Goal: Information Seeking & Learning: Compare options

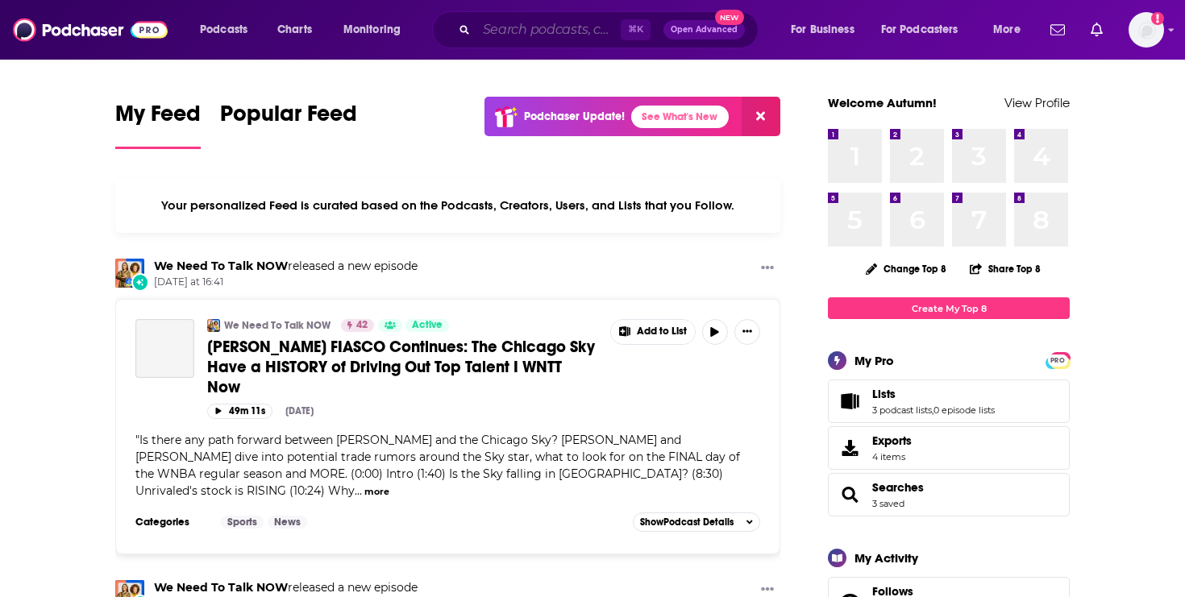
click at [506, 30] on input "Search podcasts, credits, & more..." at bounding box center [548, 30] width 144 height 26
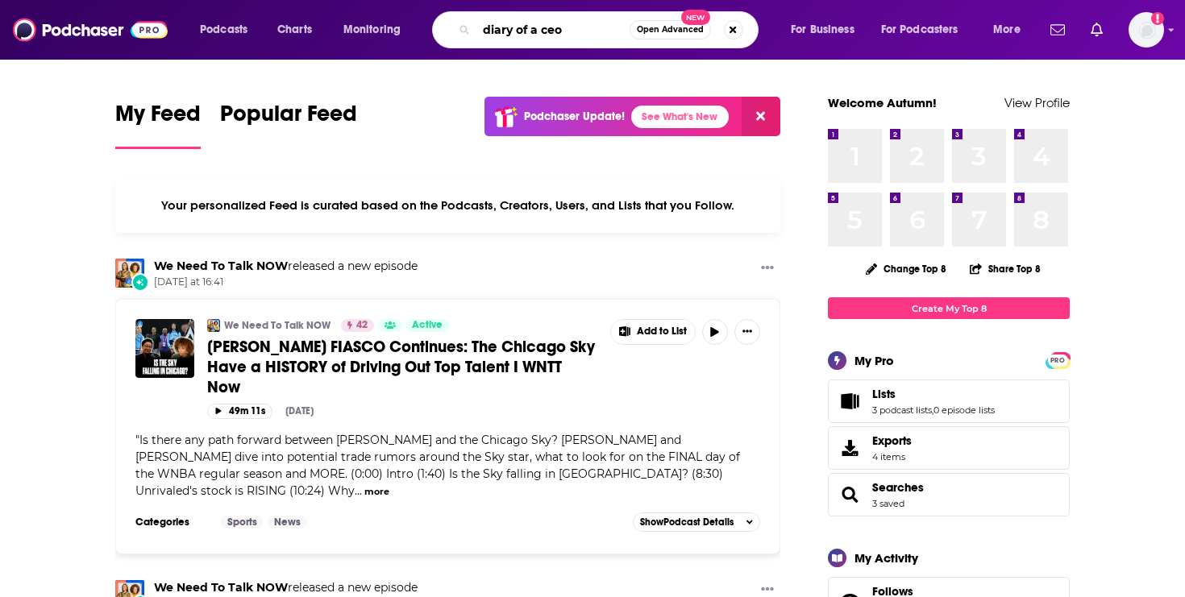
type input "diary of a ceo"
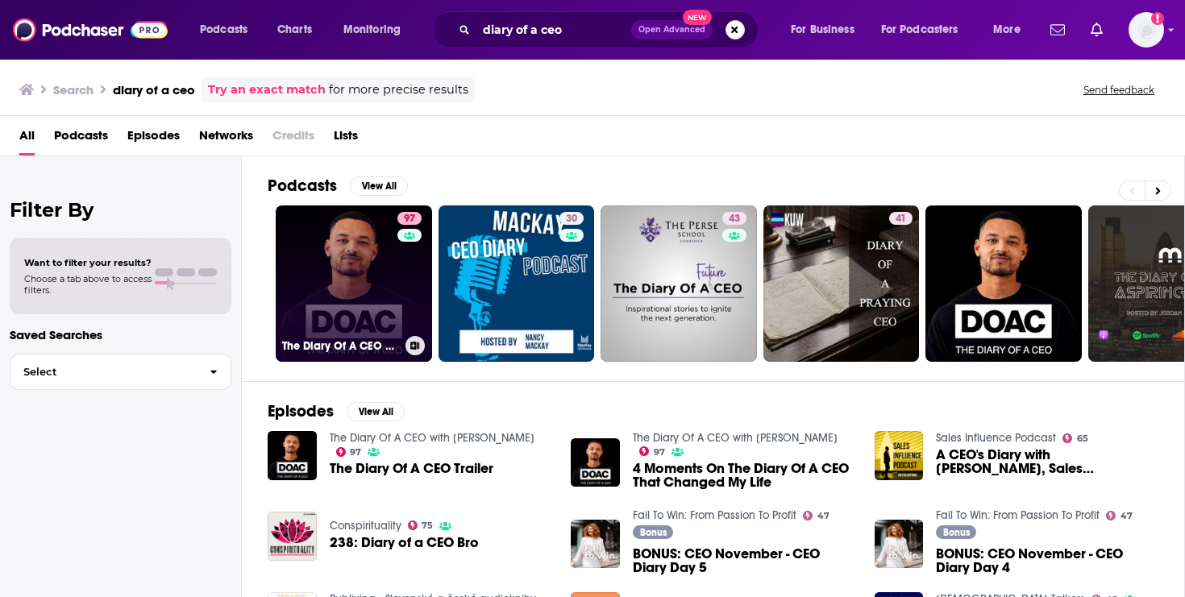
click at [404, 295] on div "97" at bounding box center [411, 274] width 28 height 124
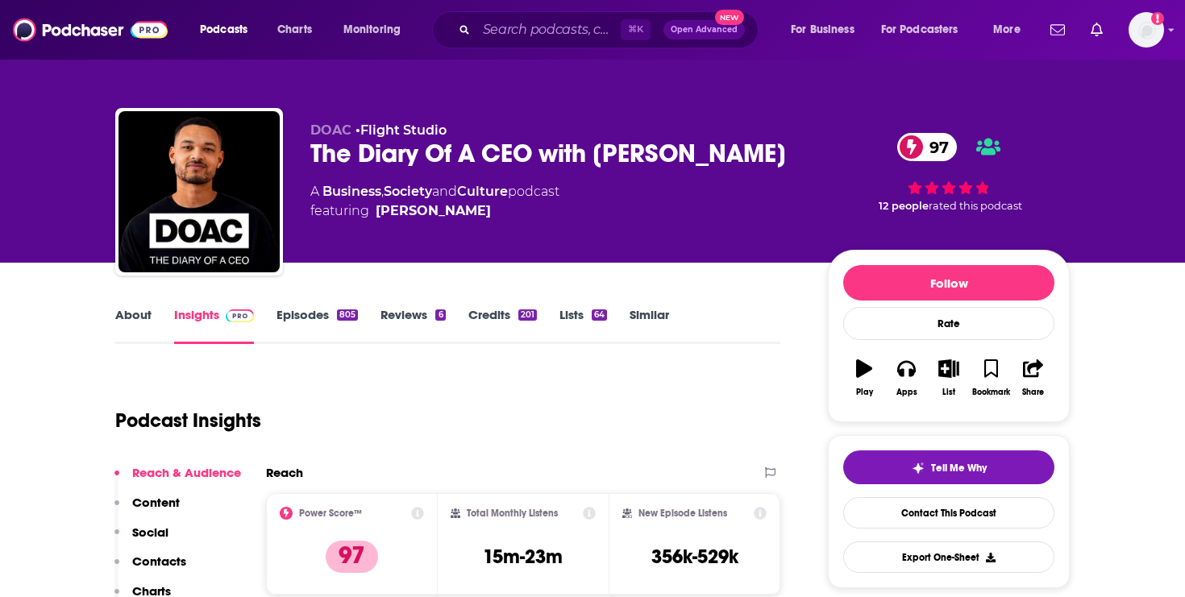
click at [431, 156] on div "The Diary Of A CEO with Steven Bartlett 97" at bounding box center [556, 153] width 492 height 31
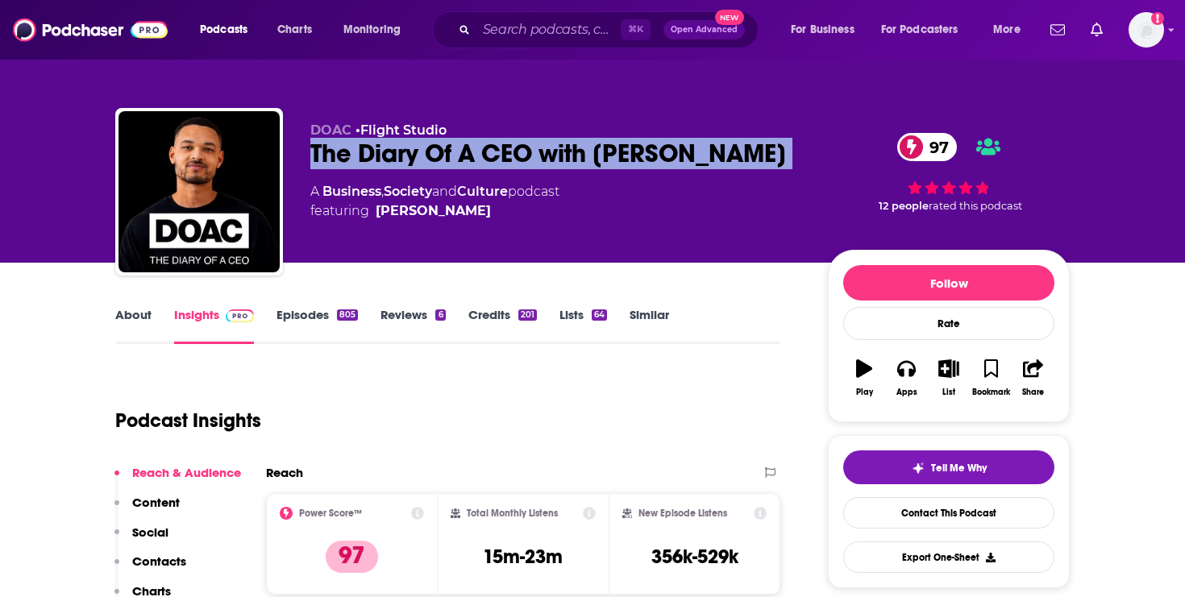
click at [431, 156] on div "The Diary Of A CEO with Steven Bartlett 97" at bounding box center [556, 153] width 492 height 31
copy div "The Diary Of A CEO with Steven Bartlett 97"
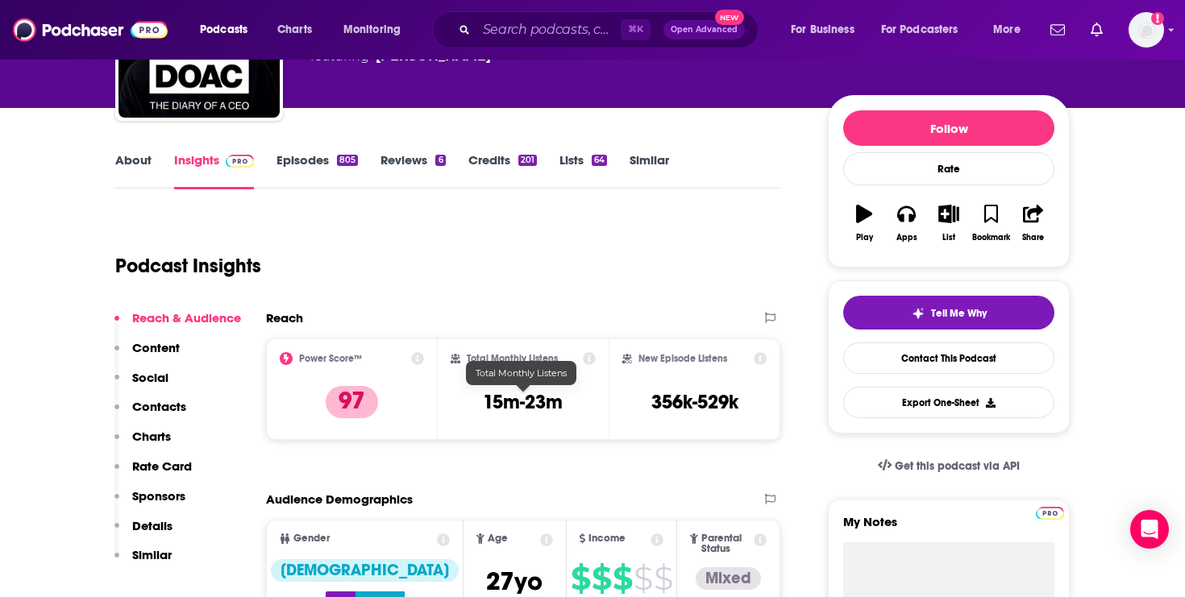
drag, startPoint x: 488, startPoint y: 400, endPoint x: 561, endPoint y: 404, distance: 73.5
click at [561, 404] on h3 "15m-23m" at bounding box center [523, 402] width 80 height 24
click at [528, 406] on h3 "15m-23m" at bounding box center [523, 402] width 80 height 24
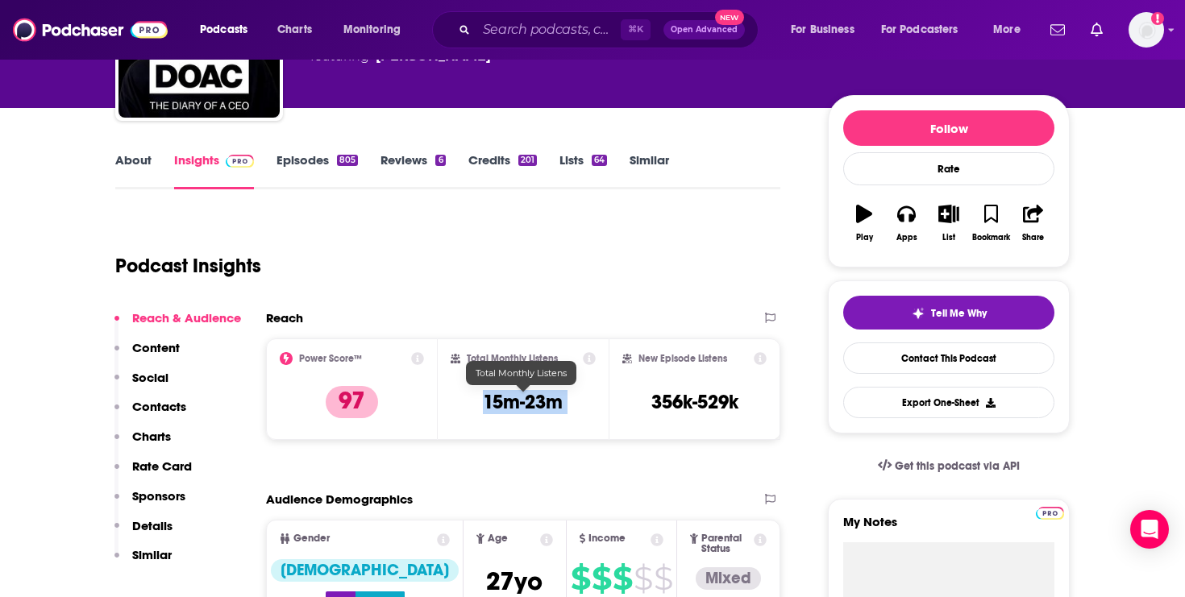
copy div "15m-23m"
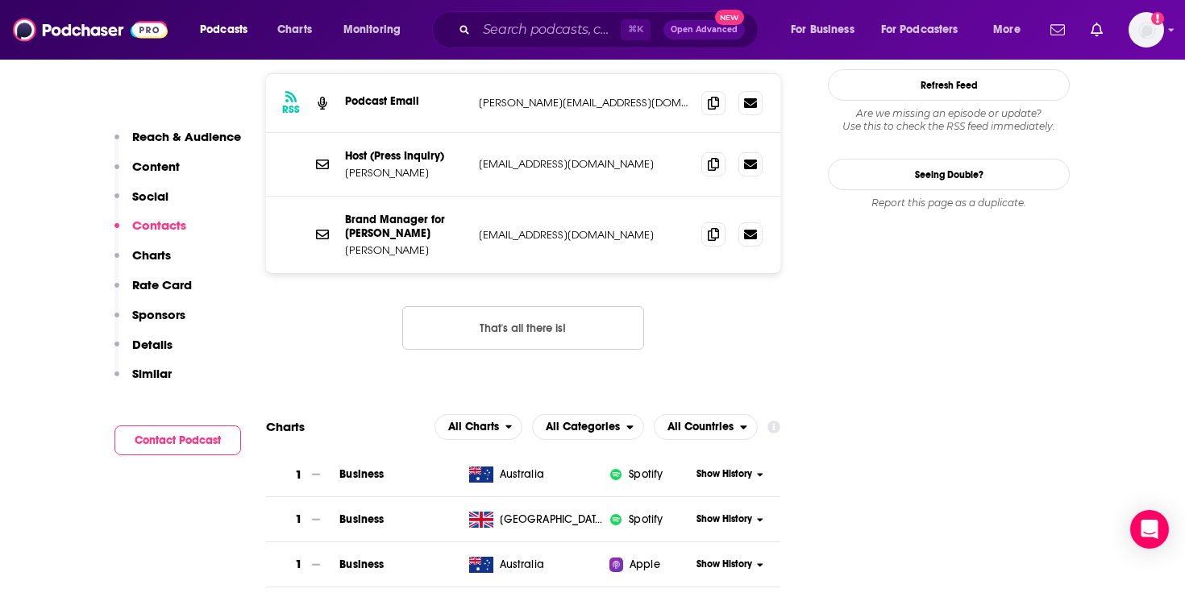
click at [163, 369] on p "Similar" at bounding box center [152, 373] width 40 height 15
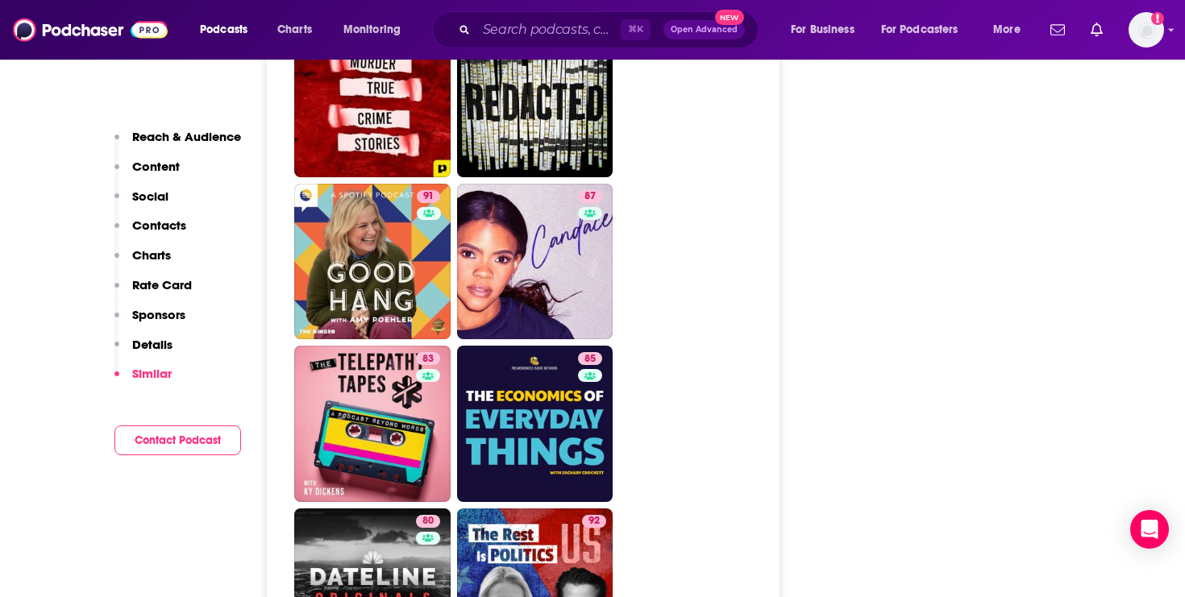
scroll to position [5298, 0]
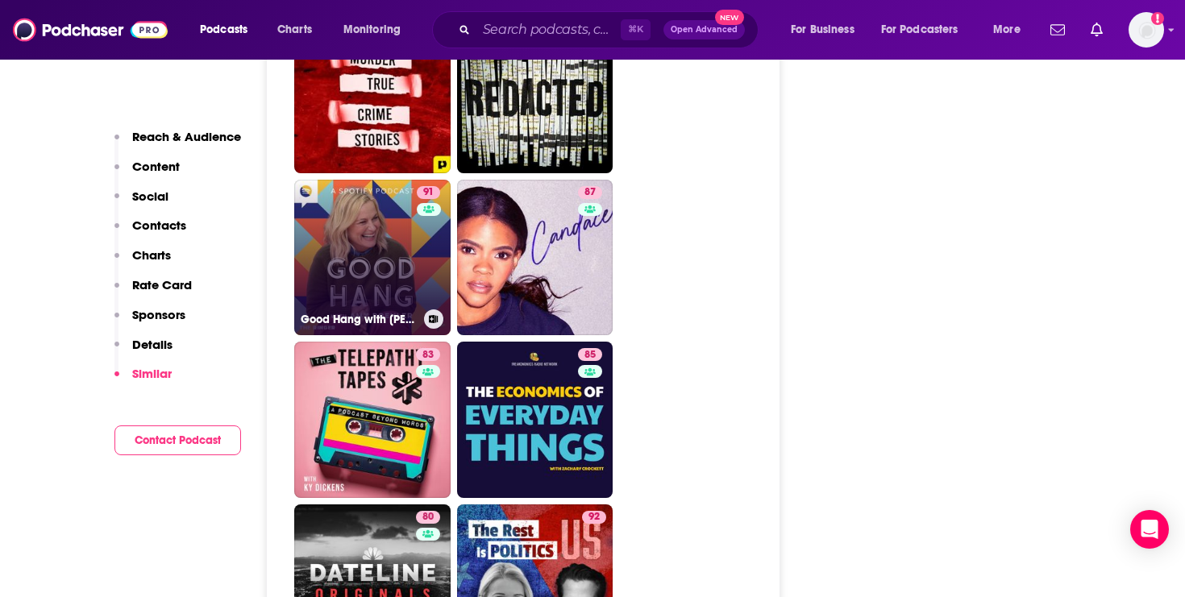
click at [342, 243] on link "91 Good Hang with Amy Poehler" at bounding box center [372, 258] width 156 height 156
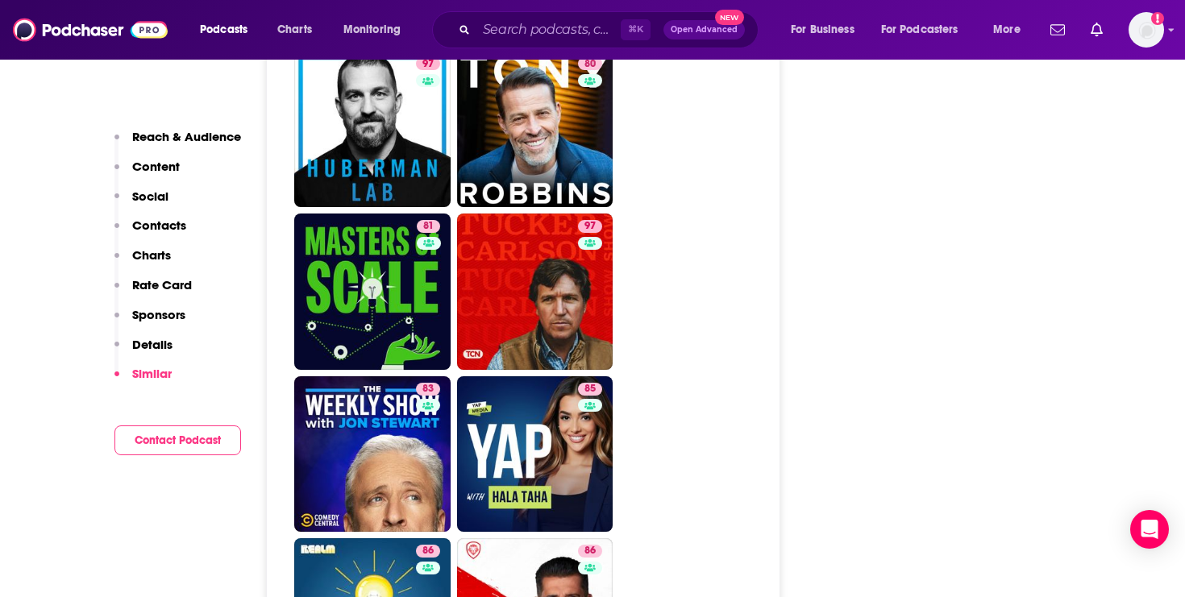
scroll to position [4457, 0]
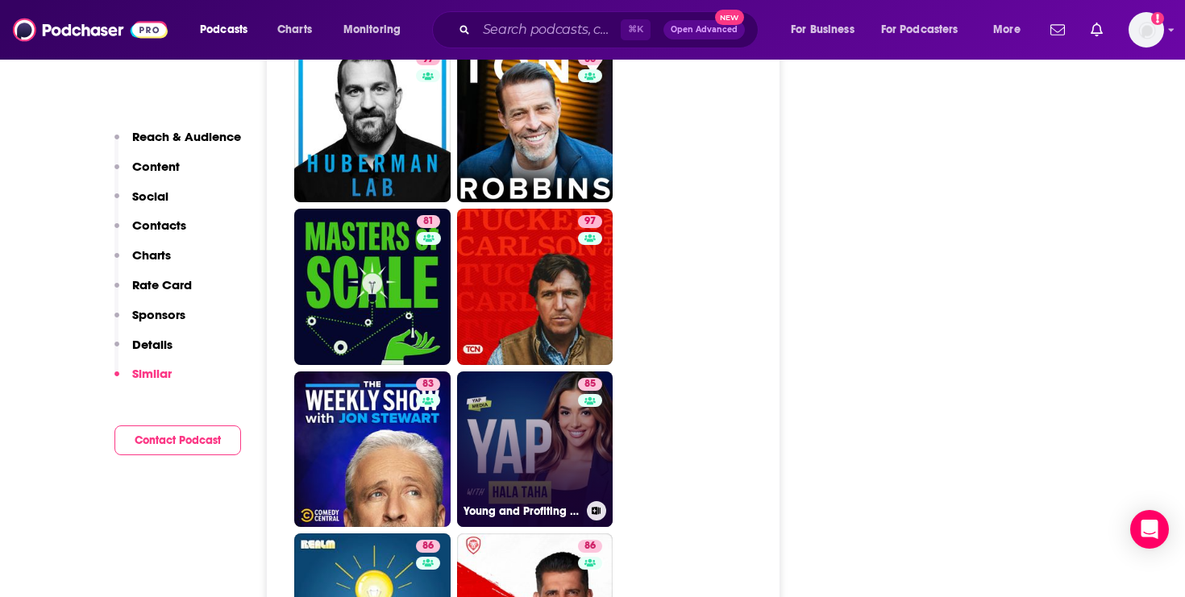
click at [516, 410] on link "85 Young and Profiting with Hala Taha (Entrepreneurship, Sales, Marketing)" at bounding box center [535, 450] width 156 height 156
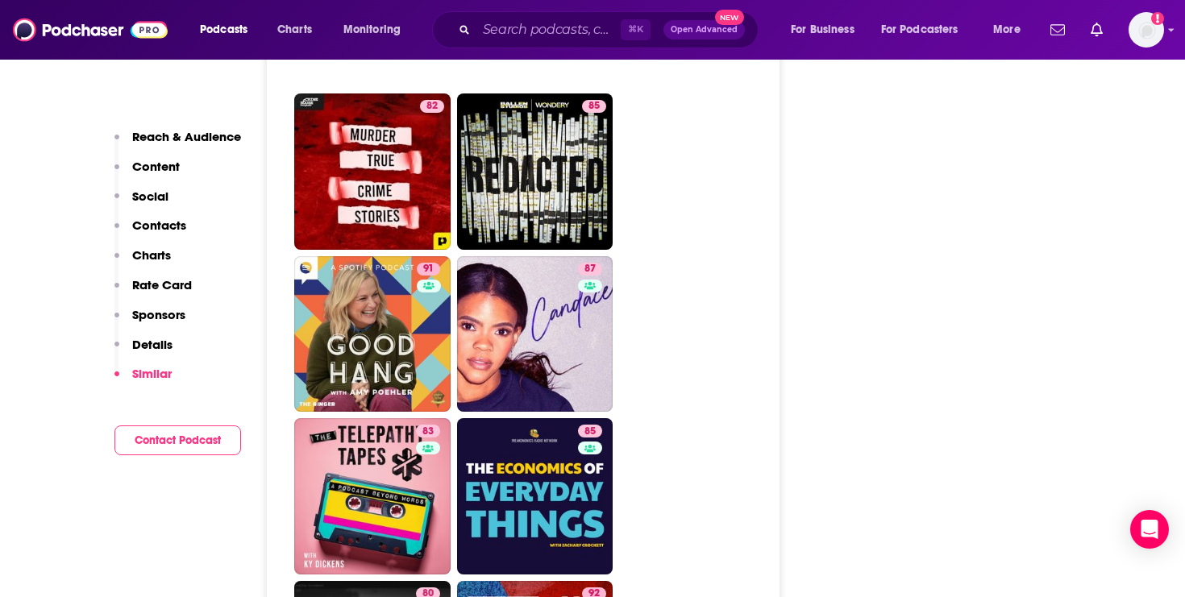
scroll to position [5271, 0]
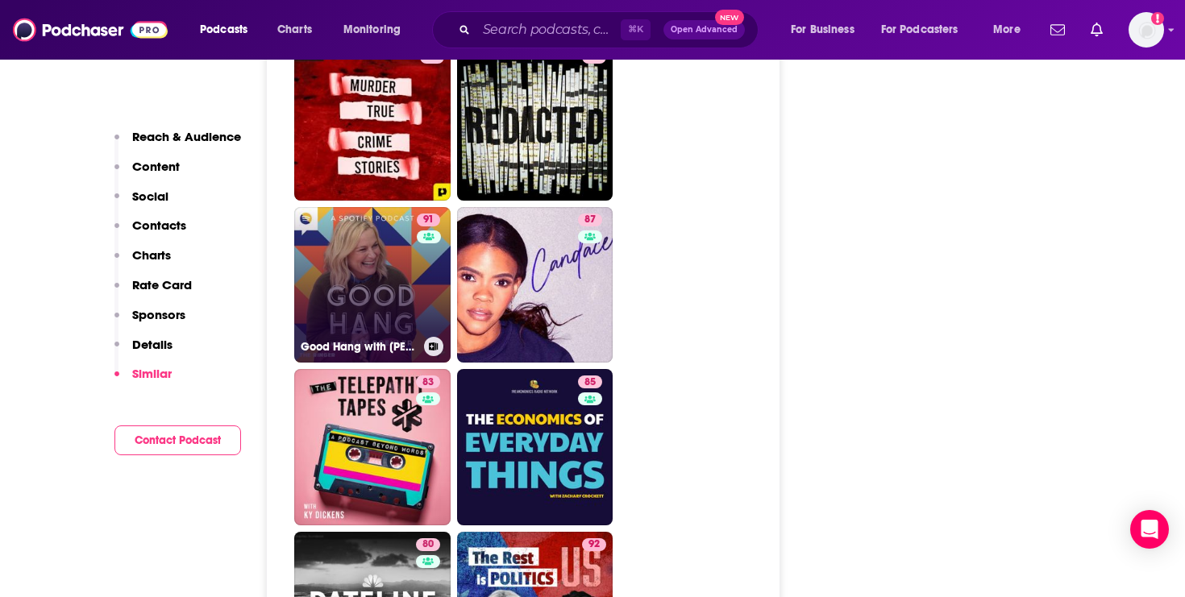
click at [364, 248] on link "91 Good Hang with Amy Poehler" at bounding box center [372, 285] width 156 height 156
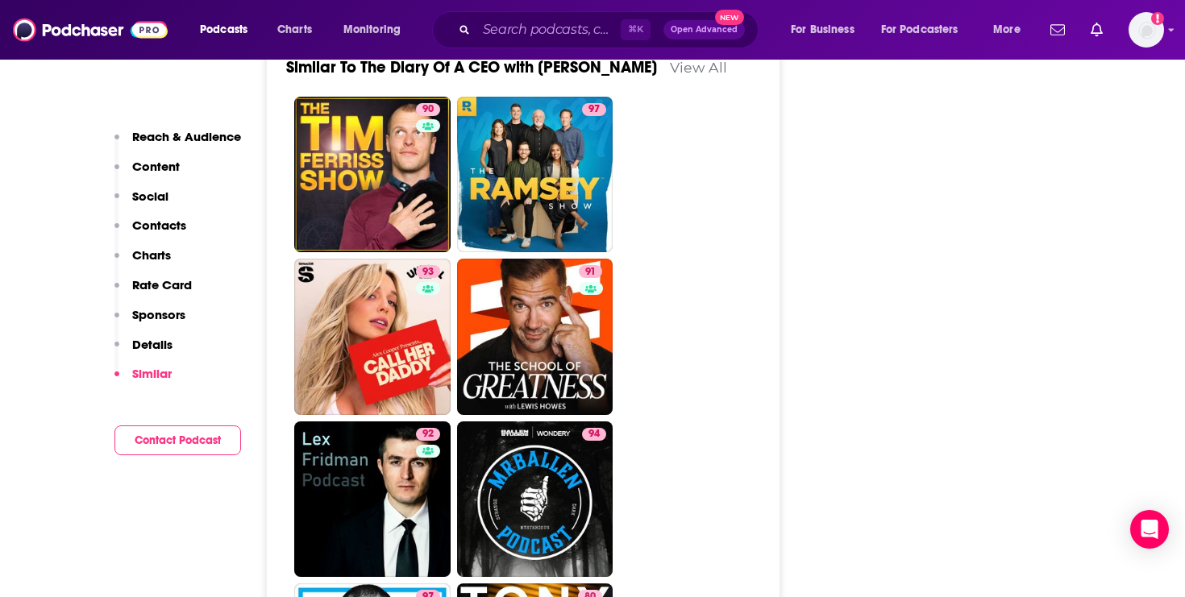
scroll to position [3913, 0]
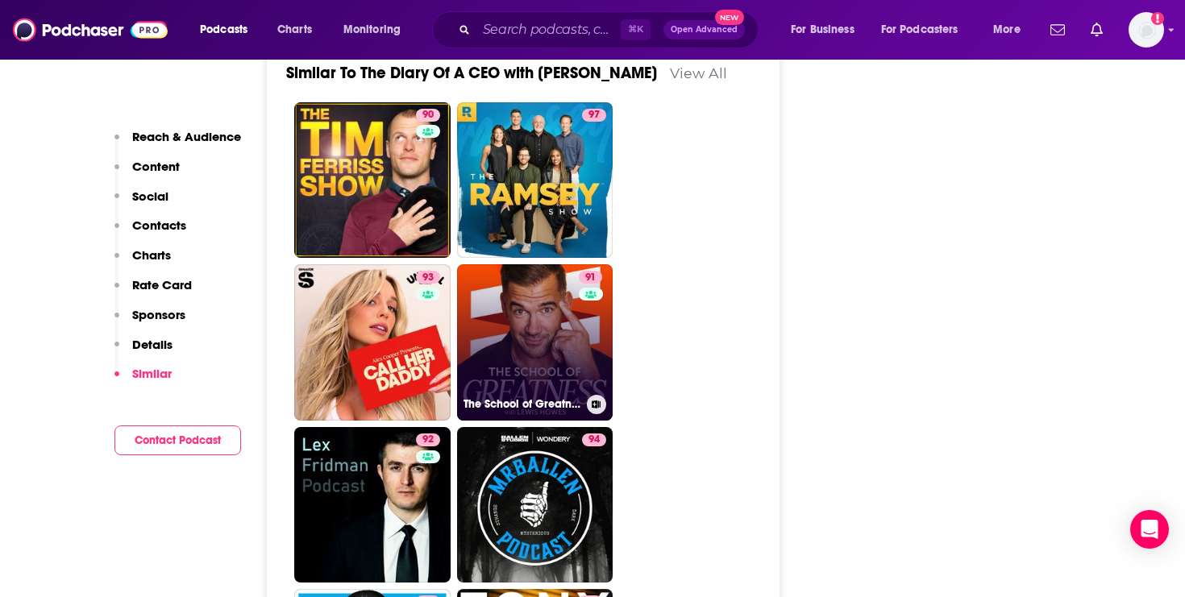
click at [528, 295] on link "91 The School of Greatness" at bounding box center [535, 342] width 156 height 156
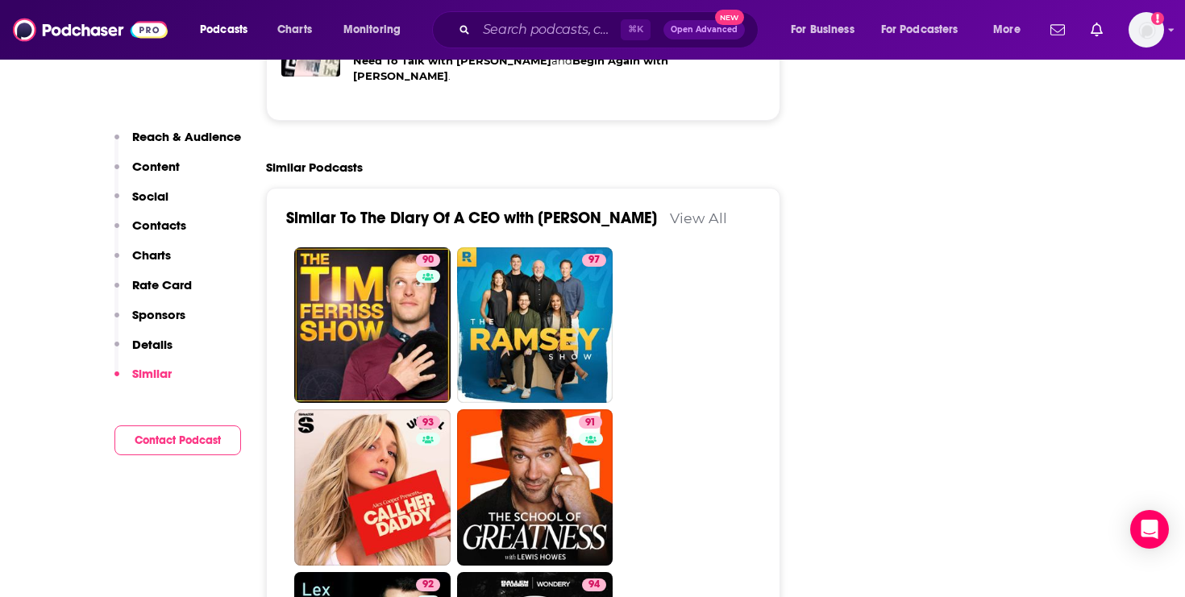
scroll to position [3785, 0]
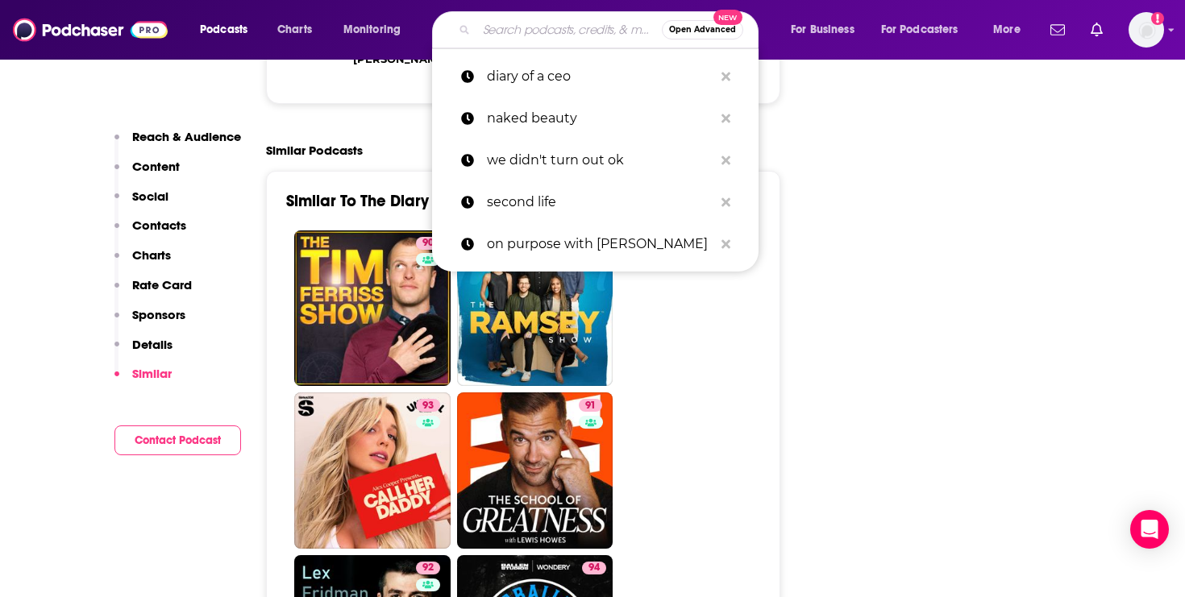
click at [479, 40] on input "Search podcasts, credits, & more..." at bounding box center [568, 30] width 185 height 26
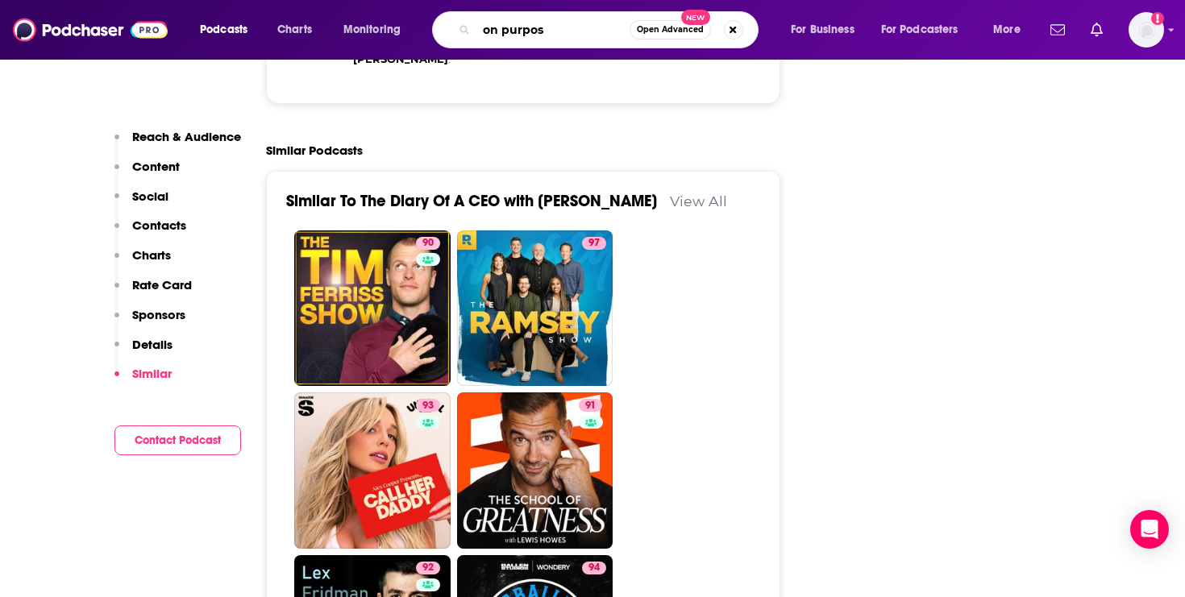
type input "on purpose"
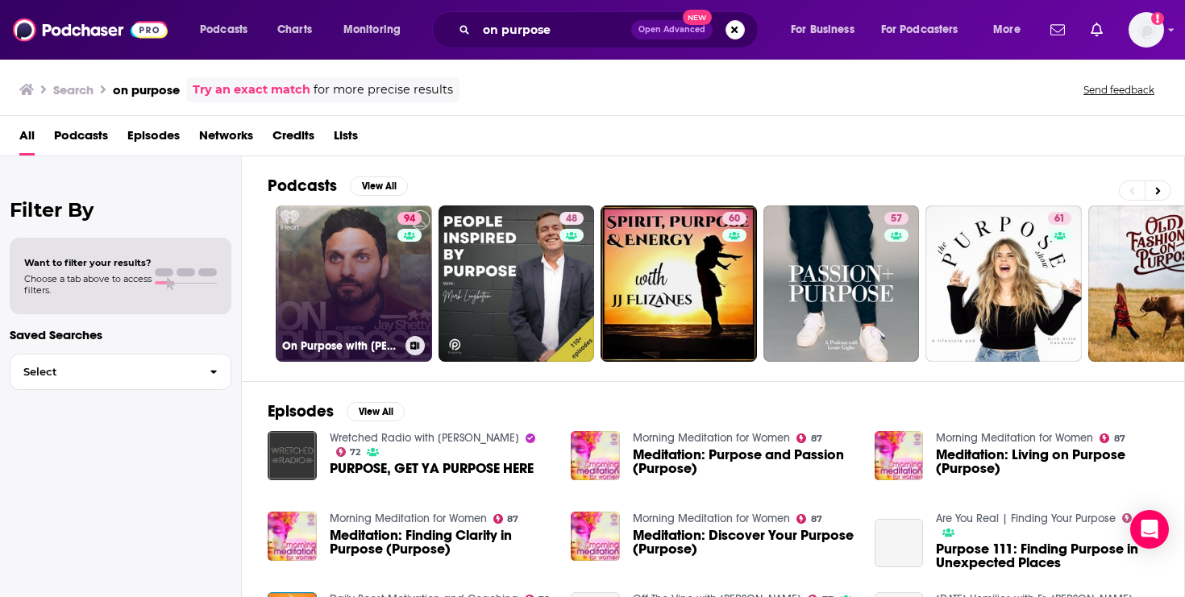
click at [371, 267] on link "94 On Purpose with Jay Shetty" at bounding box center [354, 284] width 156 height 156
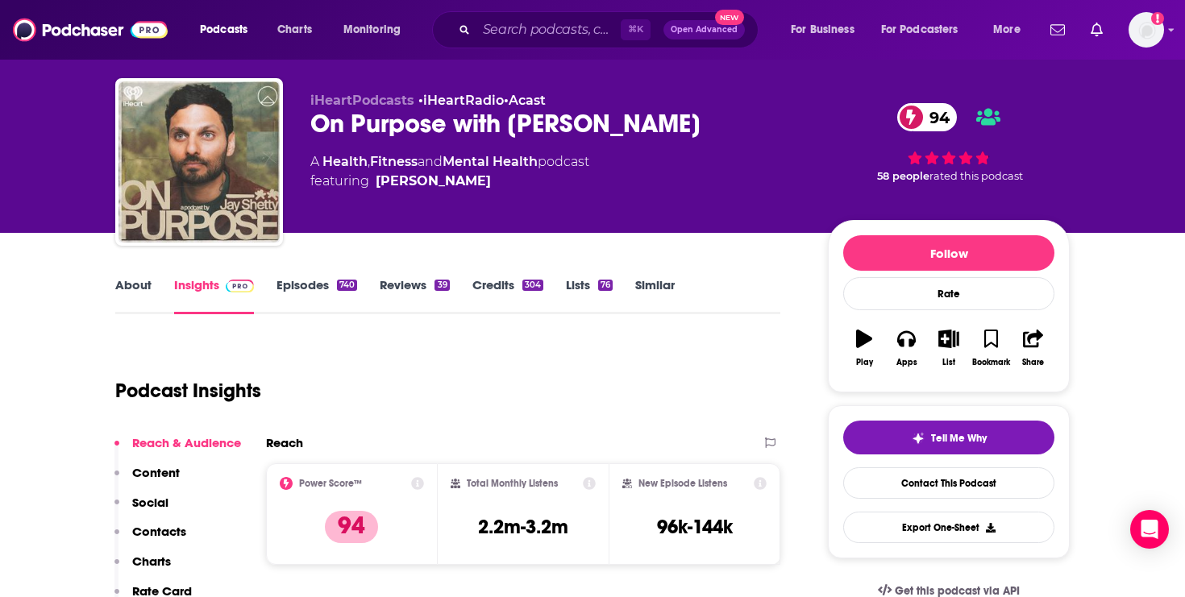
scroll to position [34, 0]
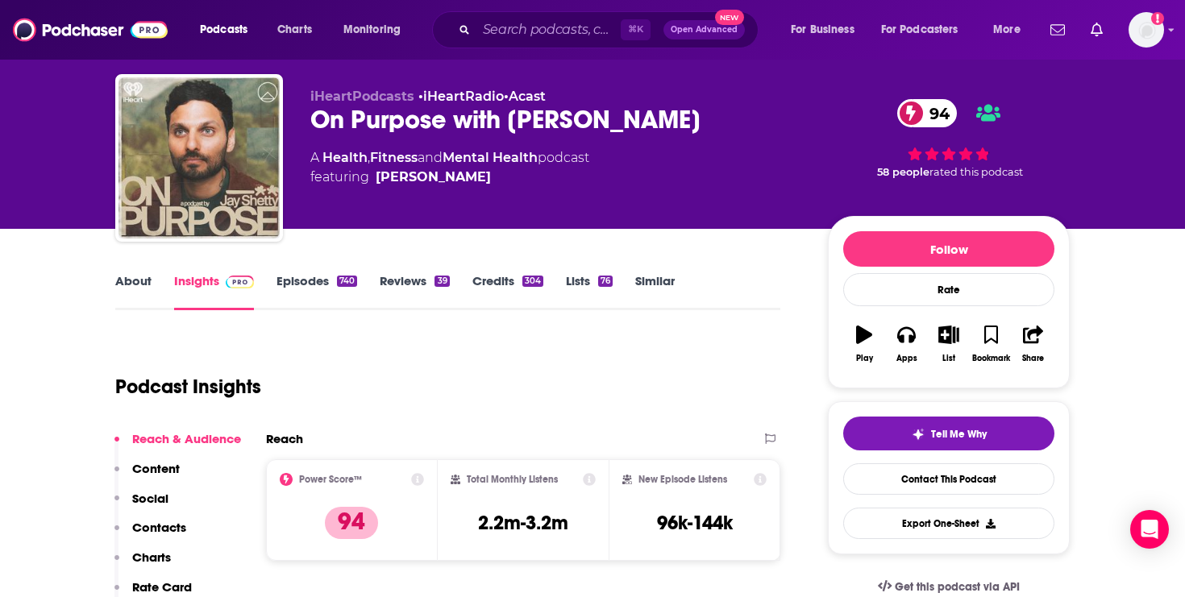
click at [666, 281] on link "Similar" at bounding box center [655, 291] width 40 height 37
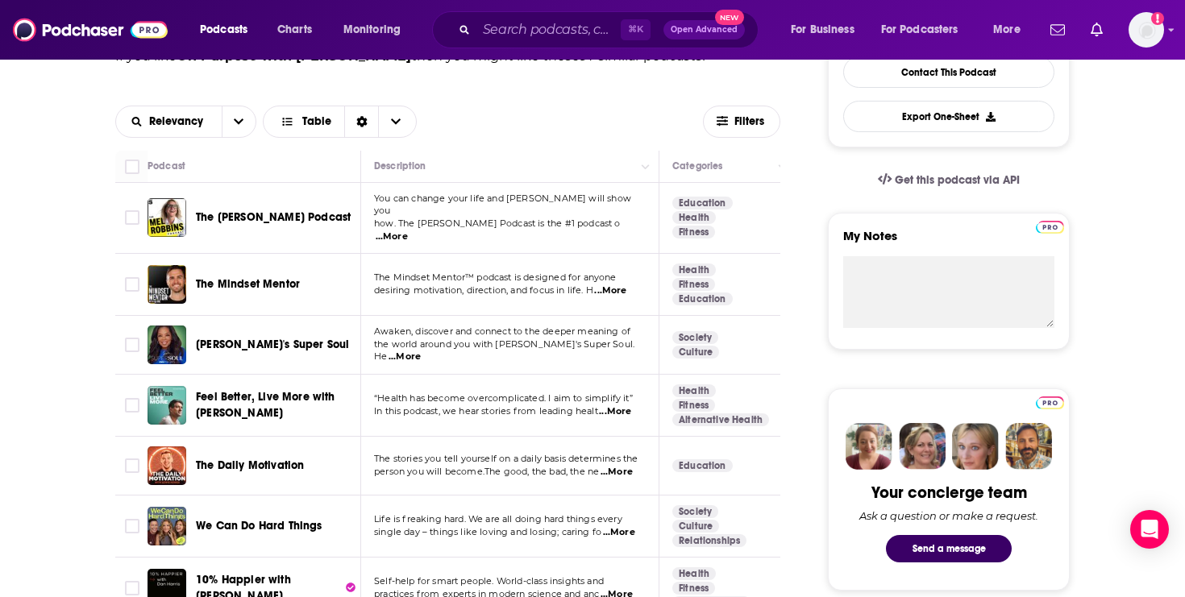
scroll to position [448, 0]
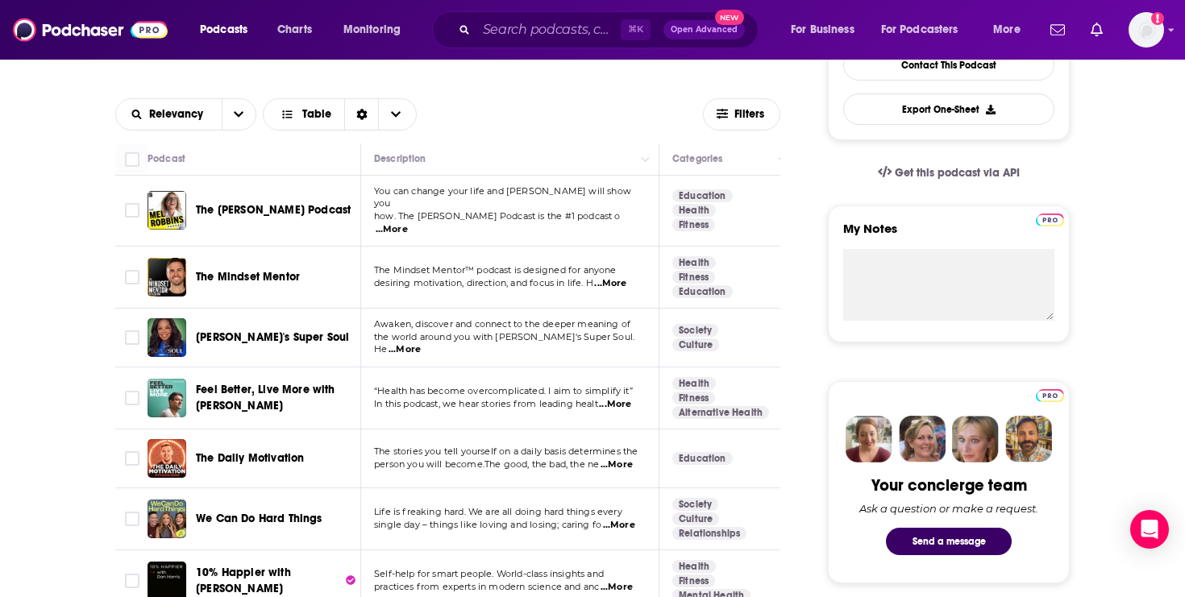
click at [300, 209] on span "The Mel Robbins Podcast" at bounding box center [273, 210] width 155 height 14
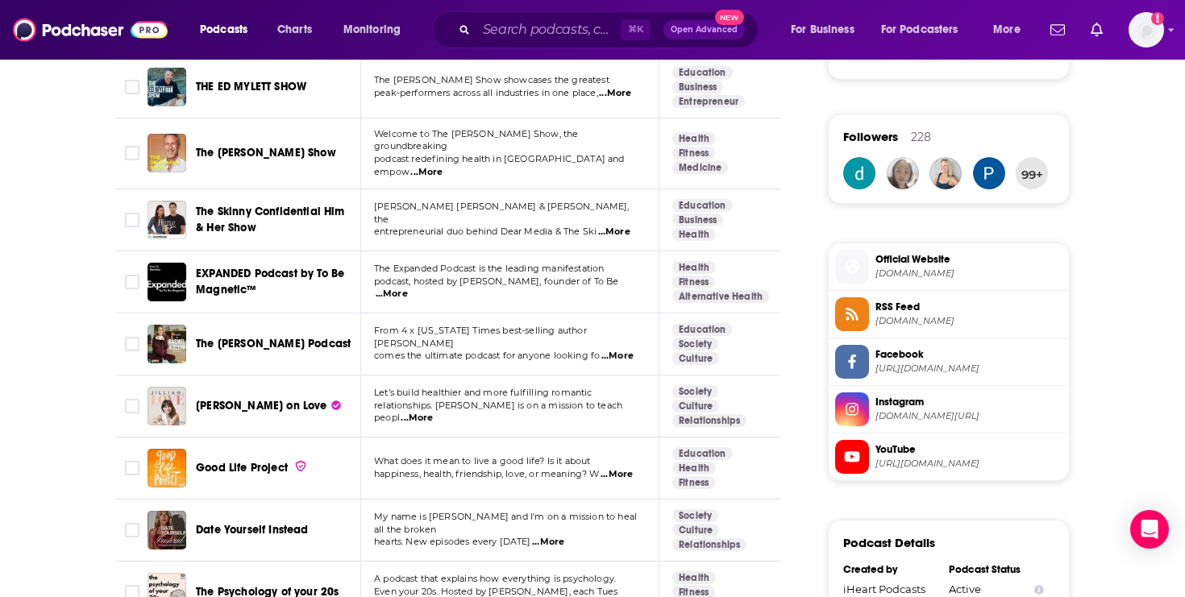
scroll to position [1126, 0]
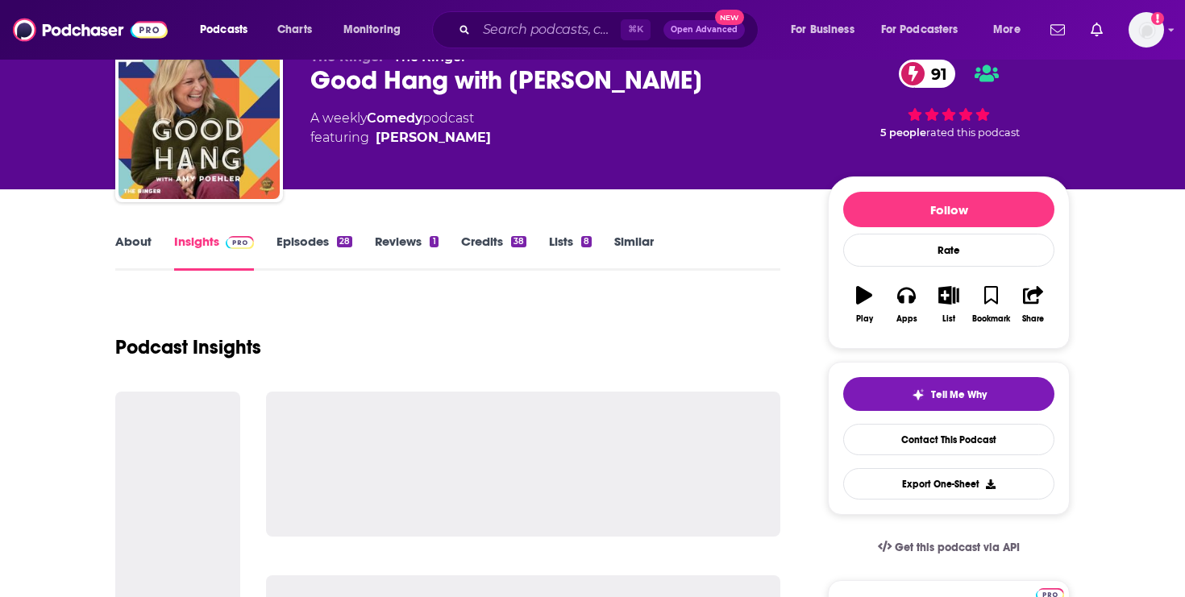
scroll to position [206, 0]
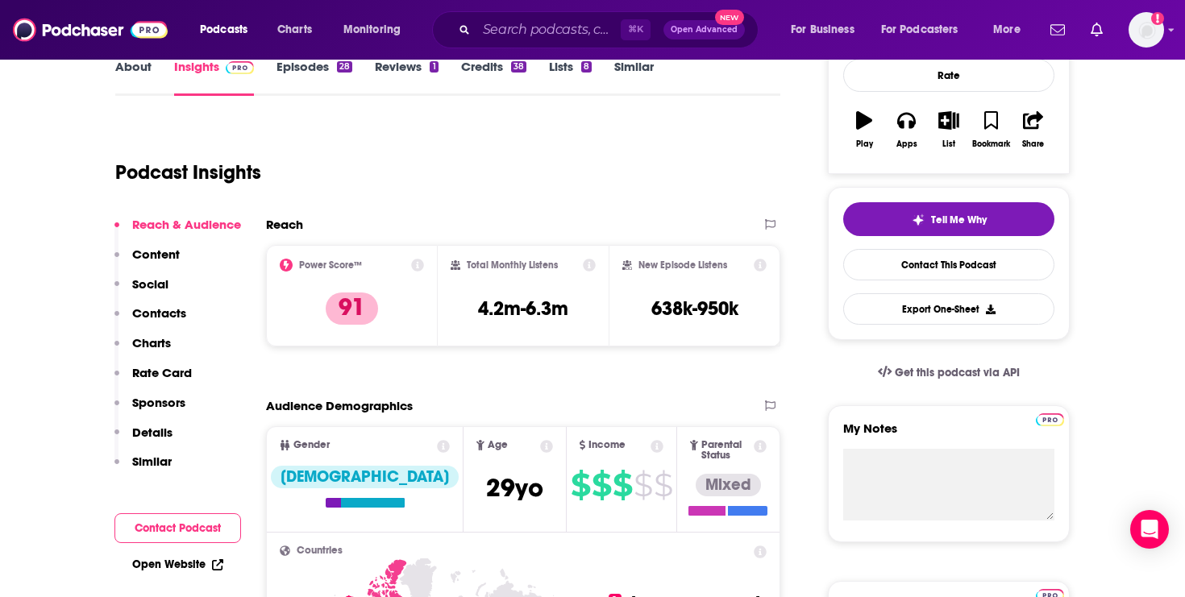
scroll to position [190, 0]
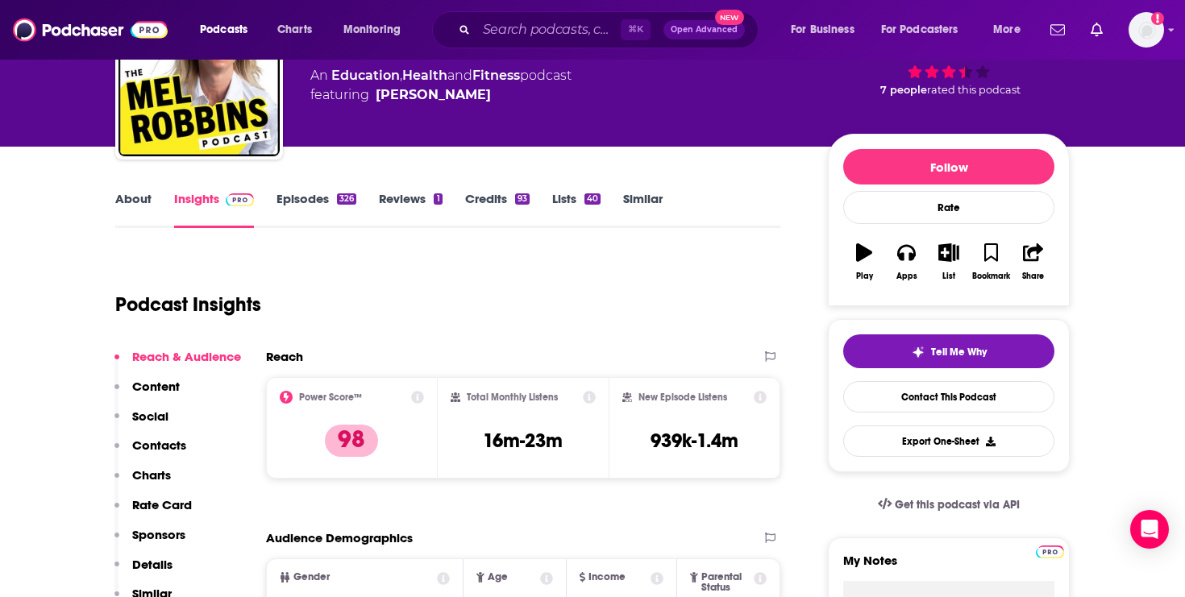
scroll to position [135, 0]
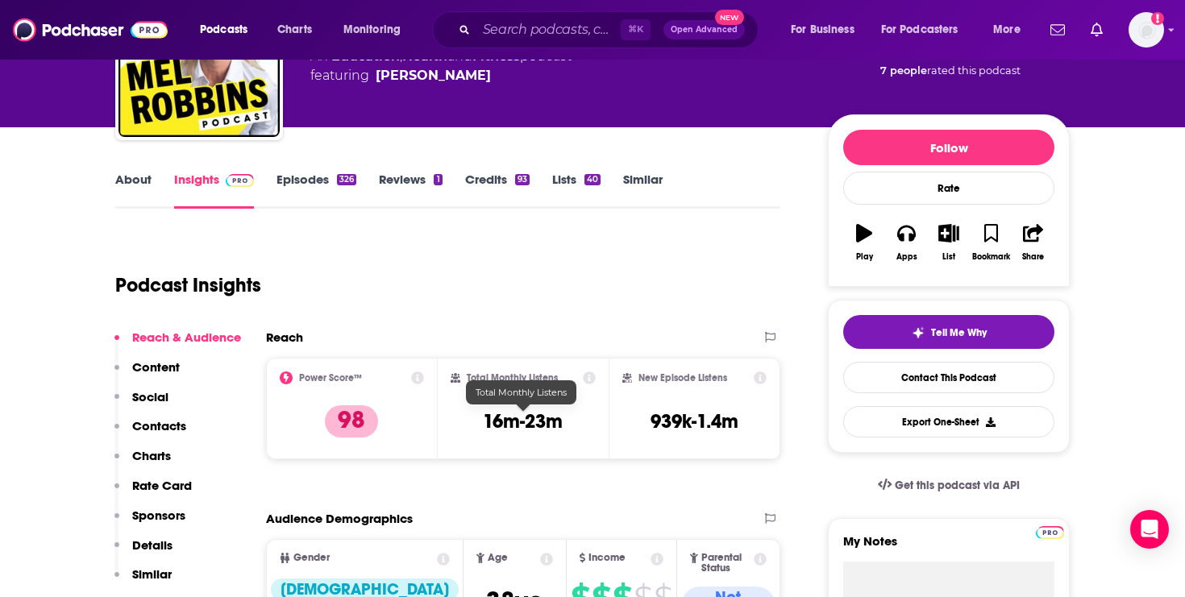
click at [514, 422] on h3 "16m-23m" at bounding box center [523, 422] width 80 height 24
copy div "16m-23m"
